Goal: Find specific page/section: Find specific page/section

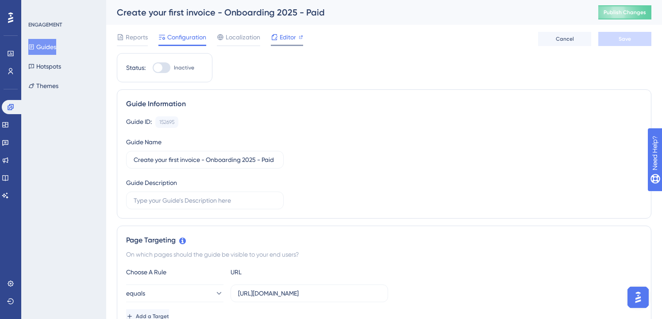
click at [275, 42] on div at bounding box center [274, 37] width 7 height 11
click at [280, 36] on span "Editor" at bounding box center [288, 37] width 16 height 11
